Goal: Find specific page/section: Find specific page/section

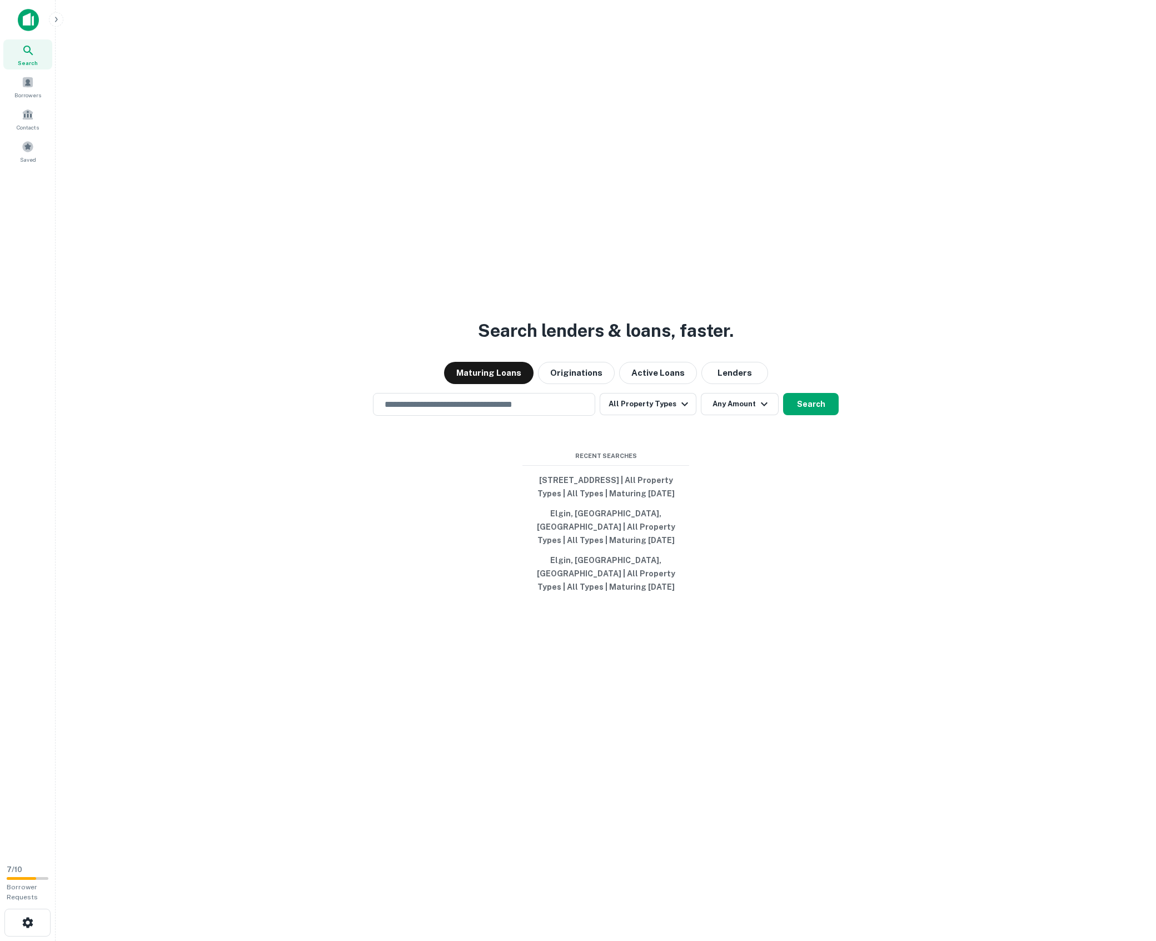
click at [59, 25] on button "button" at bounding box center [56, 19] width 14 height 14
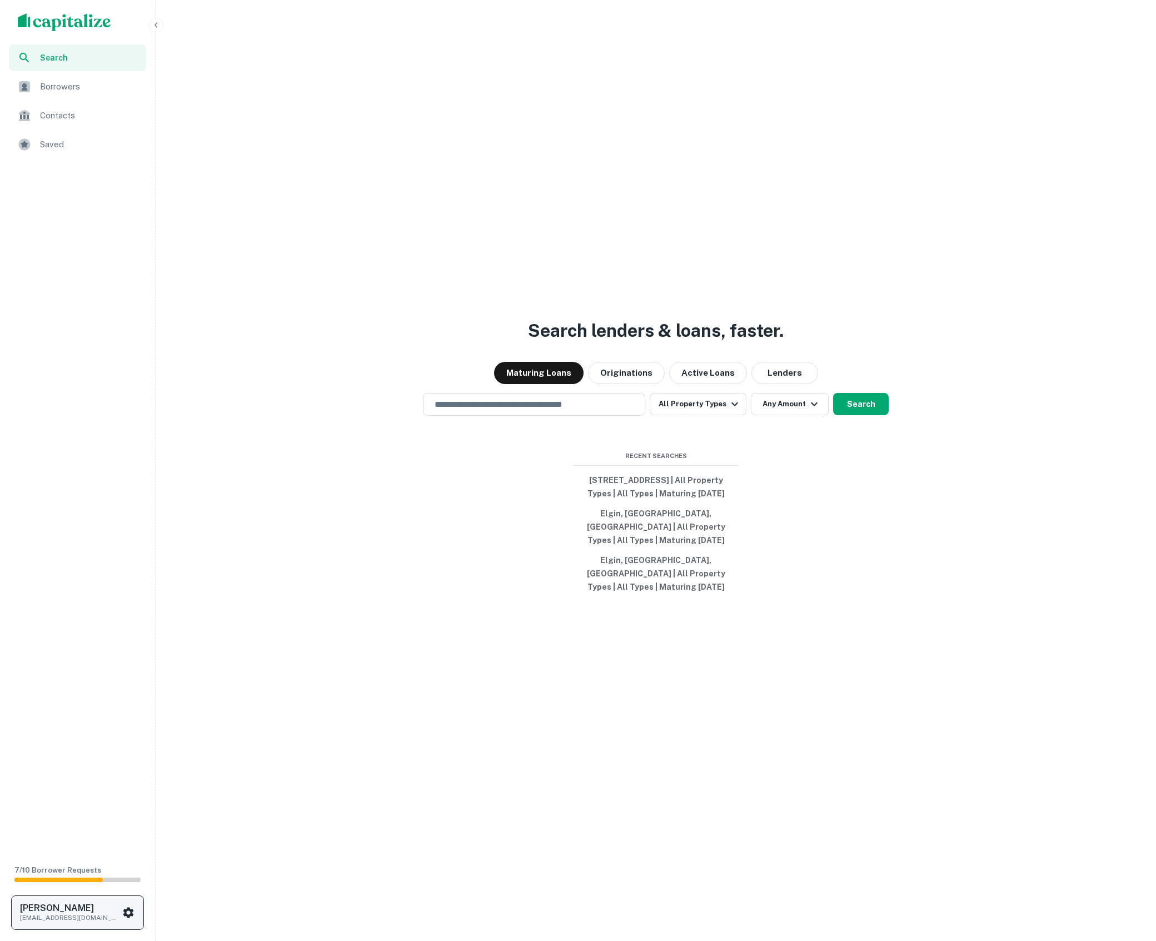
click at [81, 903] on button "[PERSON_NAME] [PERSON_NAME][EMAIL_ADDRESS][DOMAIN_NAME]" at bounding box center [77, 912] width 133 height 34
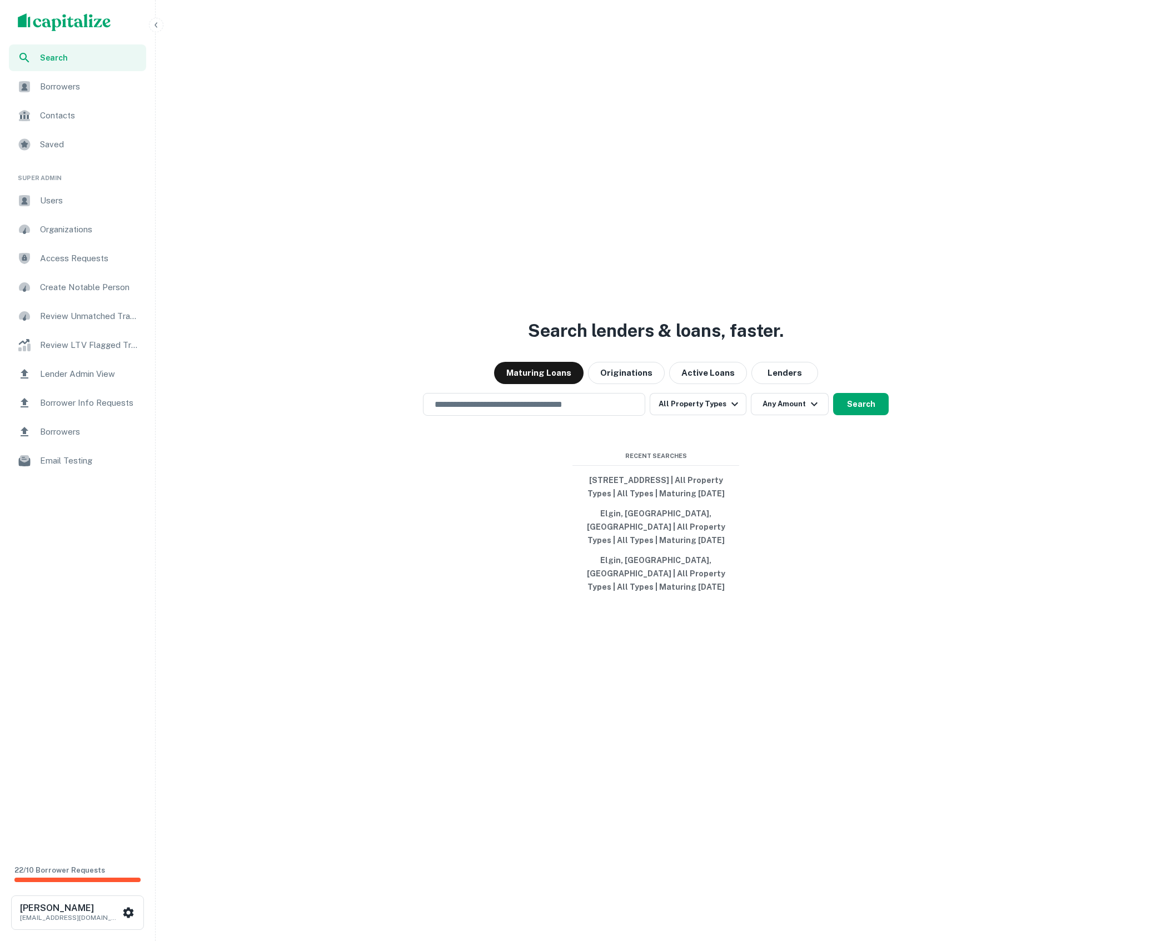
click at [71, 559] on div "Search Borrowers Contacts Saved Super Admin Users Organizations Access Requests…" at bounding box center [77, 446] width 155 height 805
